Goal: Check status: Check status

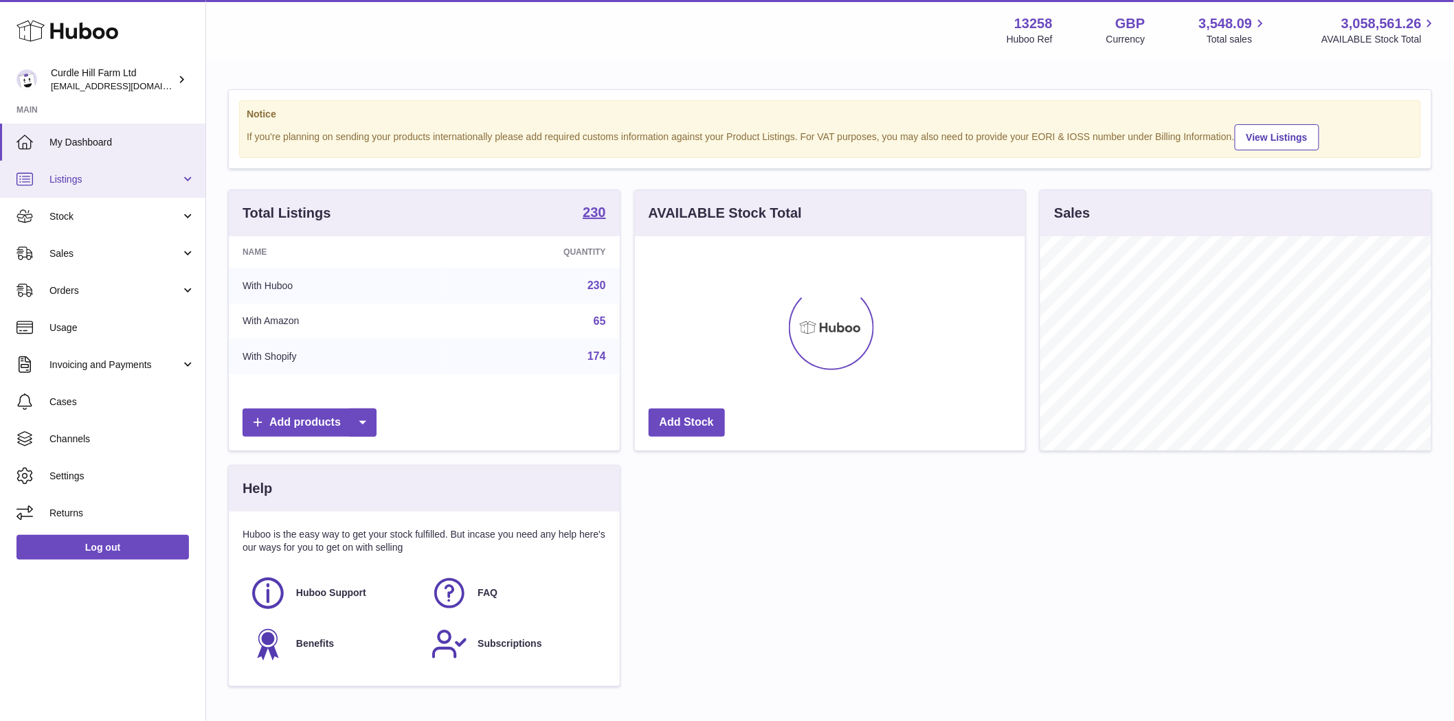
scroll to position [214, 390]
click at [69, 181] on span "Listings" at bounding box center [114, 179] width 131 height 13
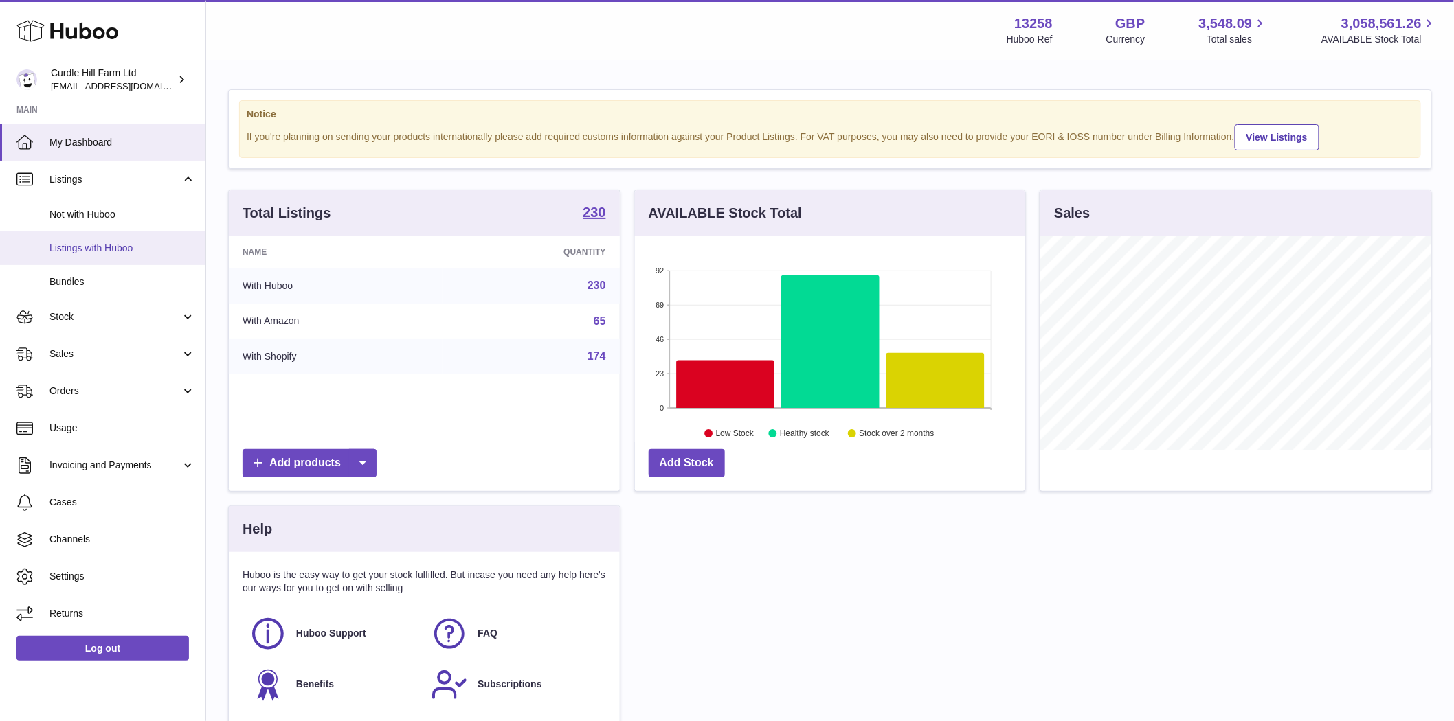
click at [90, 249] on span "Listings with Huboo" at bounding box center [122, 248] width 146 height 13
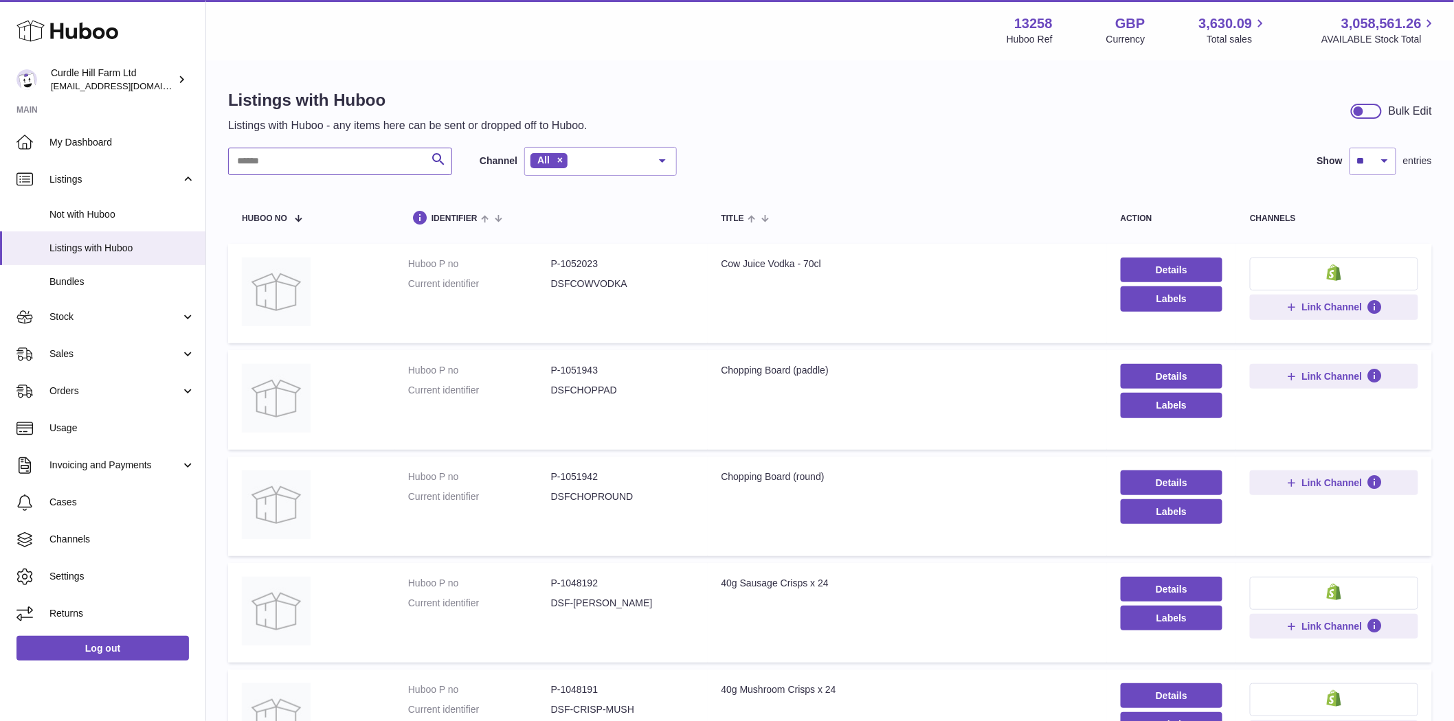
click at [298, 169] on input "text" at bounding box center [340, 161] width 224 height 27
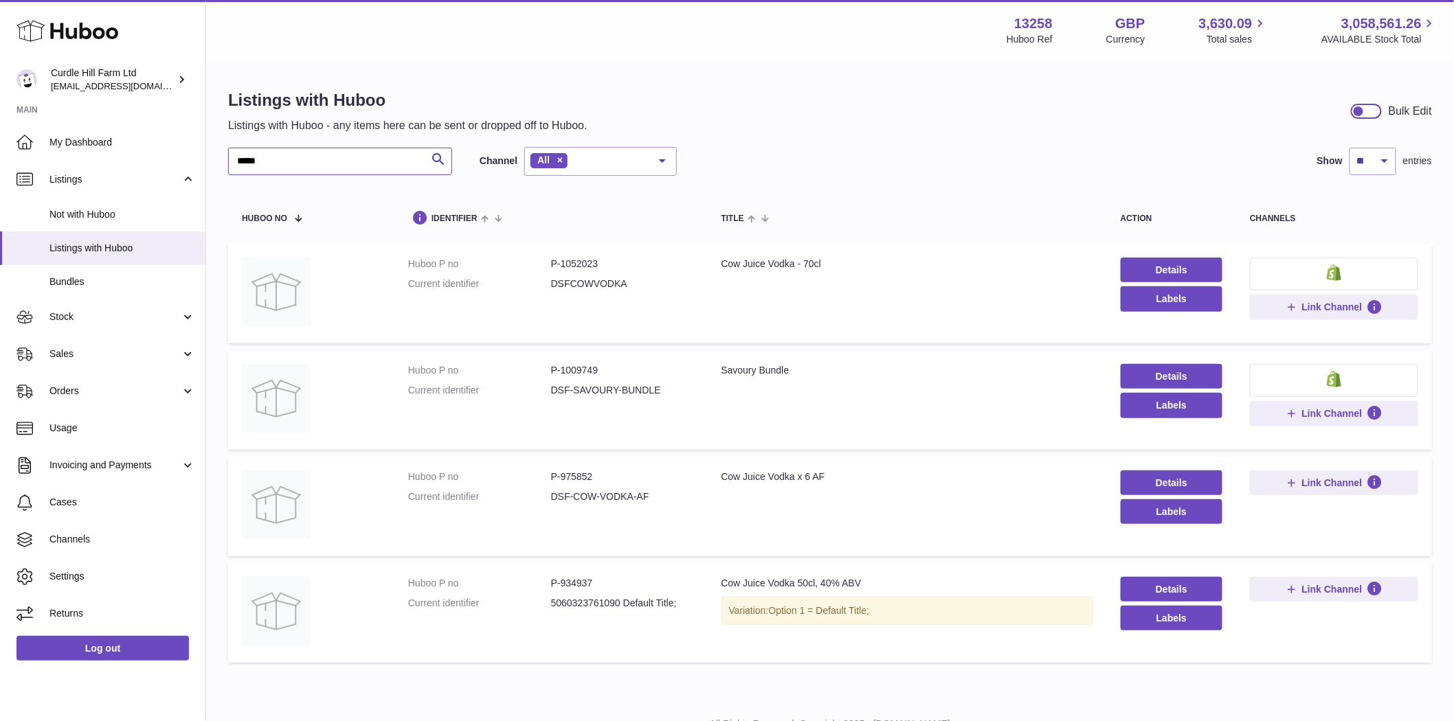
type input "*****"
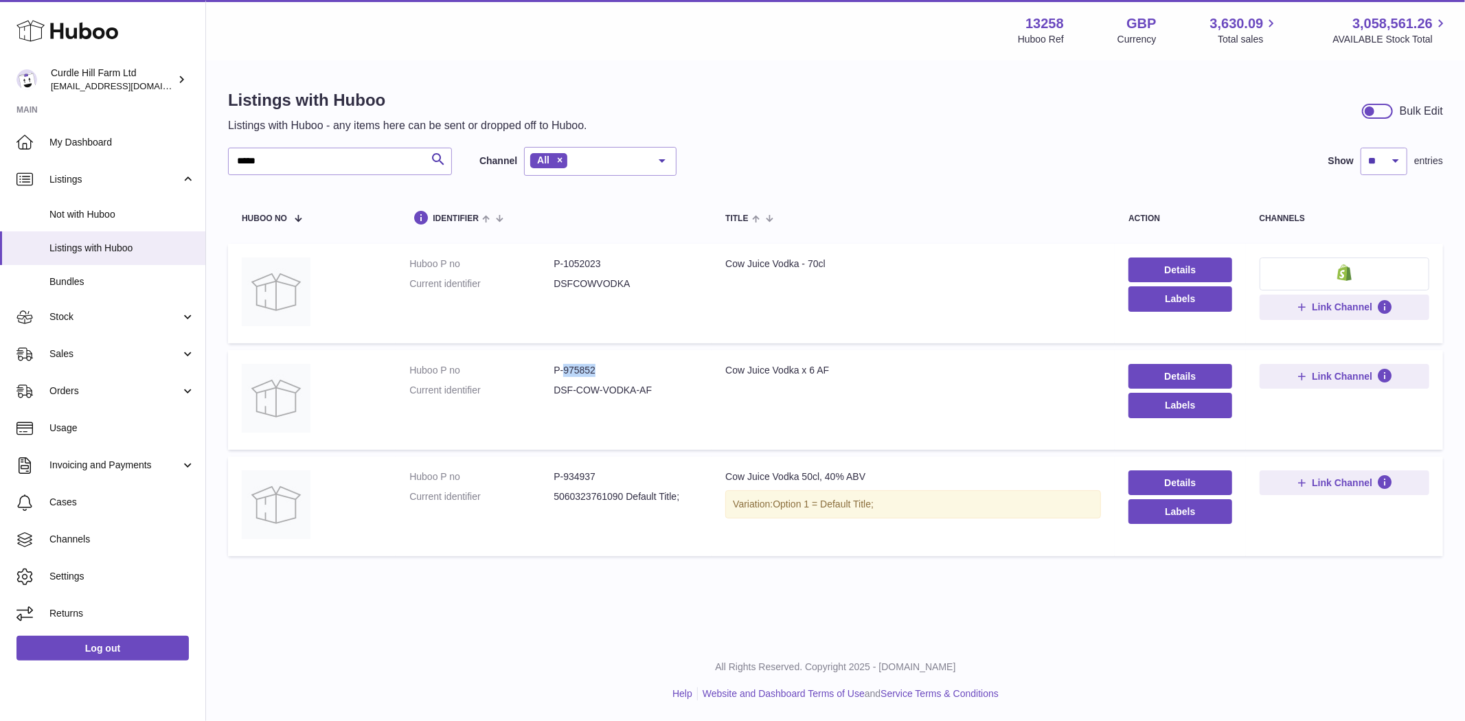
drag, startPoint x: 598, startPoint y: 374, endPoint x: 565, endPoint y: 378, distance: 33.8
click at [565, 378] on dl "Huboo P no P-975852 Current identifier DSF-COW-VODKA-AF" at bounding box center [553, 384] width 289 height 40
click at [67, 323] on span "Stock" at bounding box center [114, 317] width 131 height 13
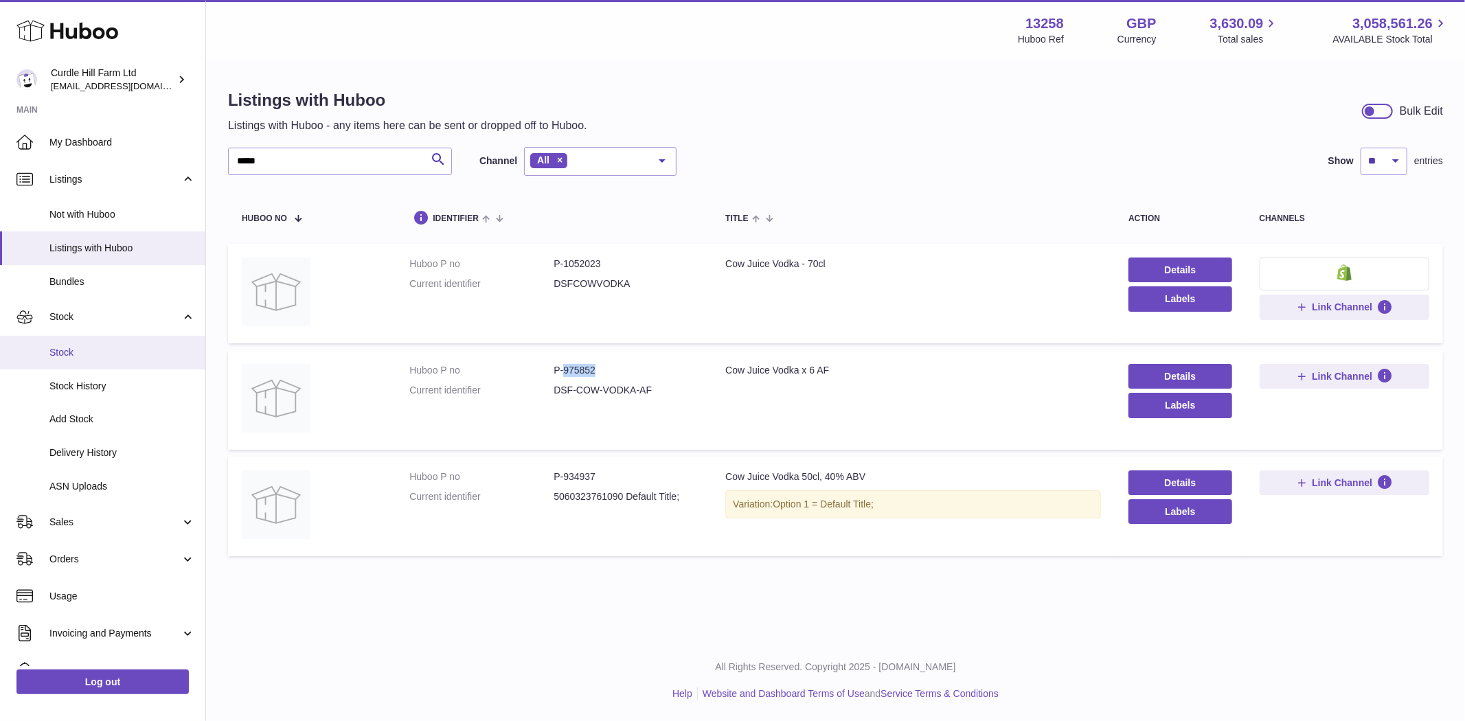
click at [81, 355] on span "Stock" at bounding box center [122, 352] width 146 height 13
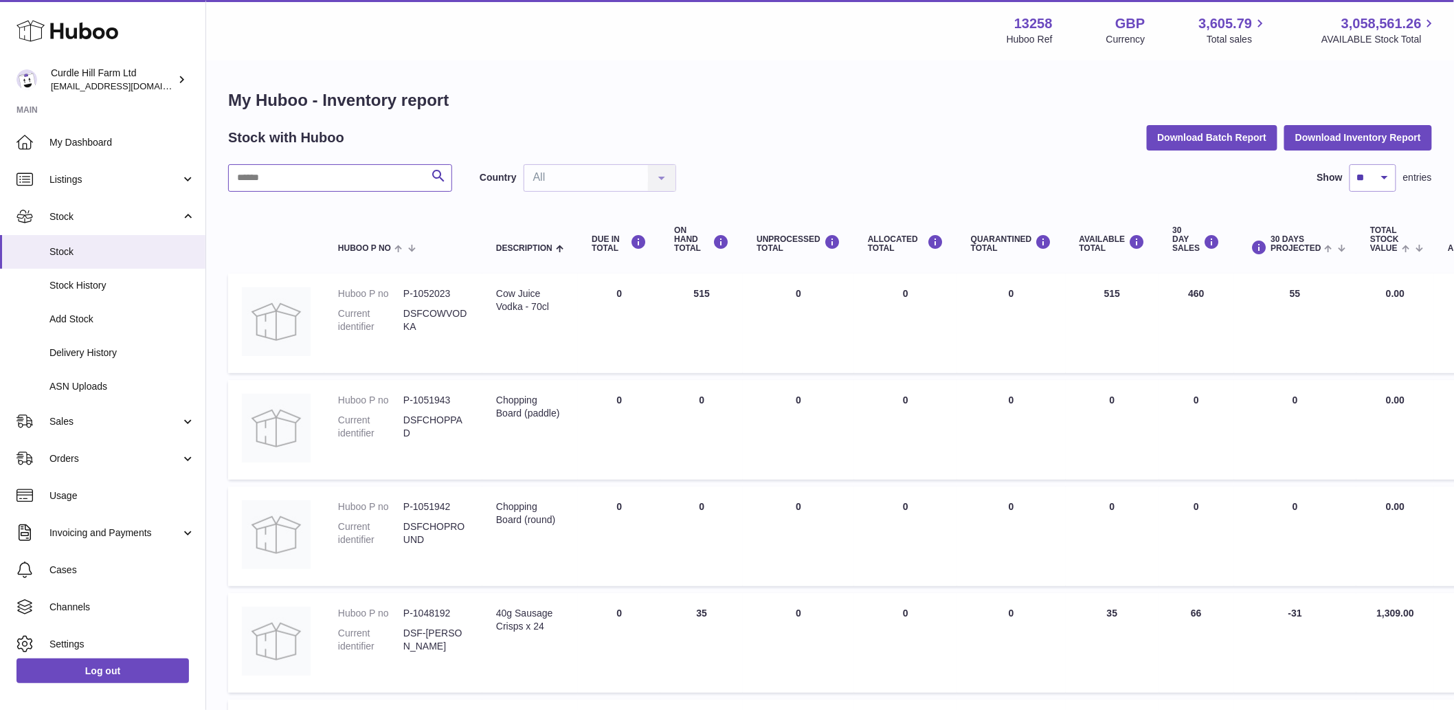
click at [272, 185] on input "text" at bounding box center [340, 177] width 224 height 27
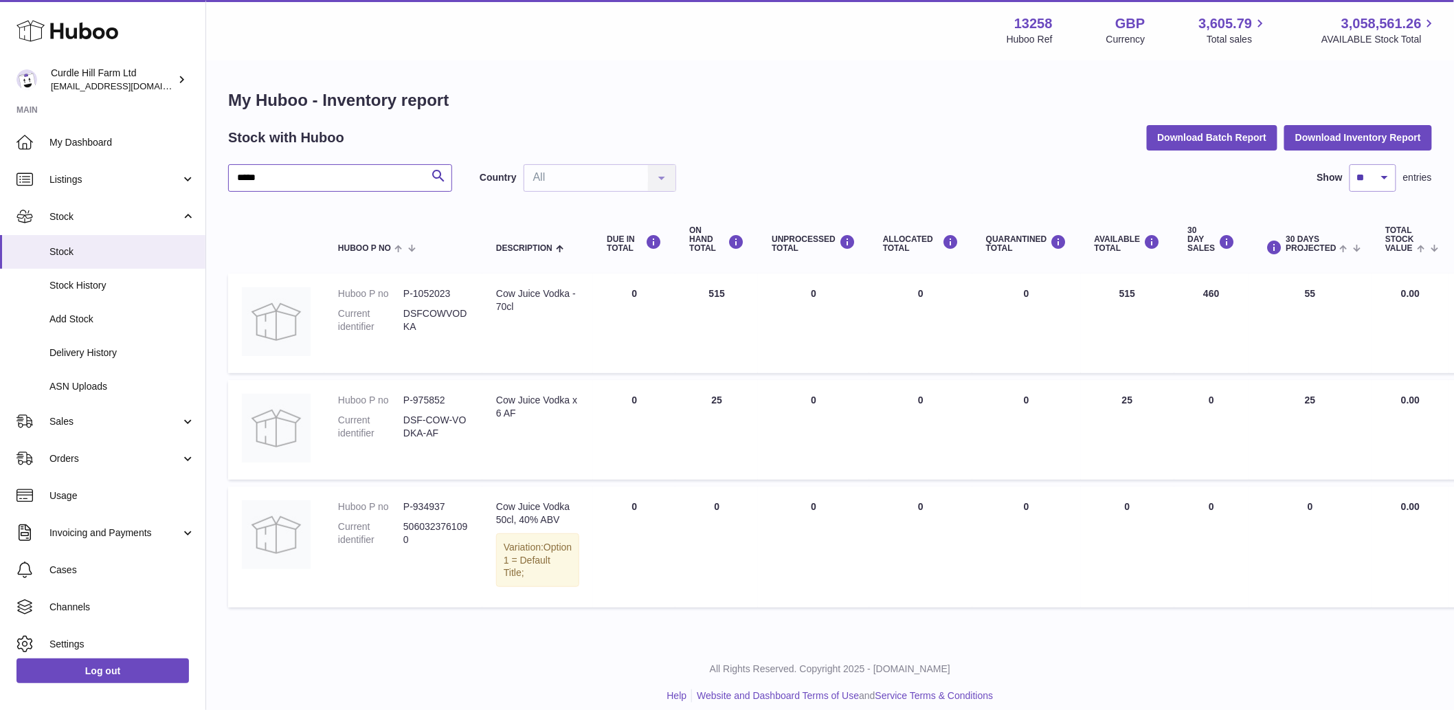
type input "*****"
